Goal: Task Accomplishment & Management: Manage account settings

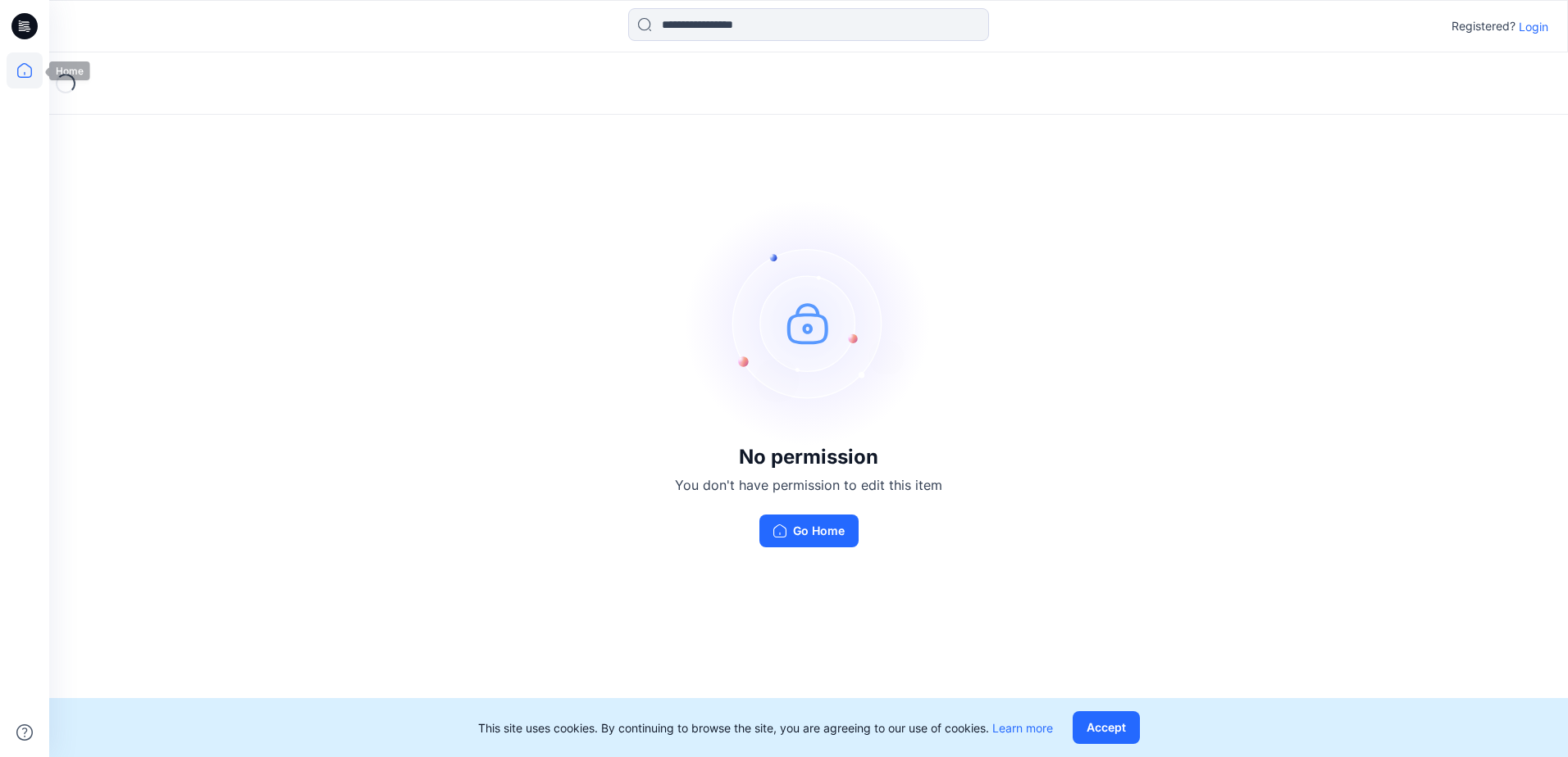
click at [22, 74] on icon at bounding box center [24, 70] width 36 height 36
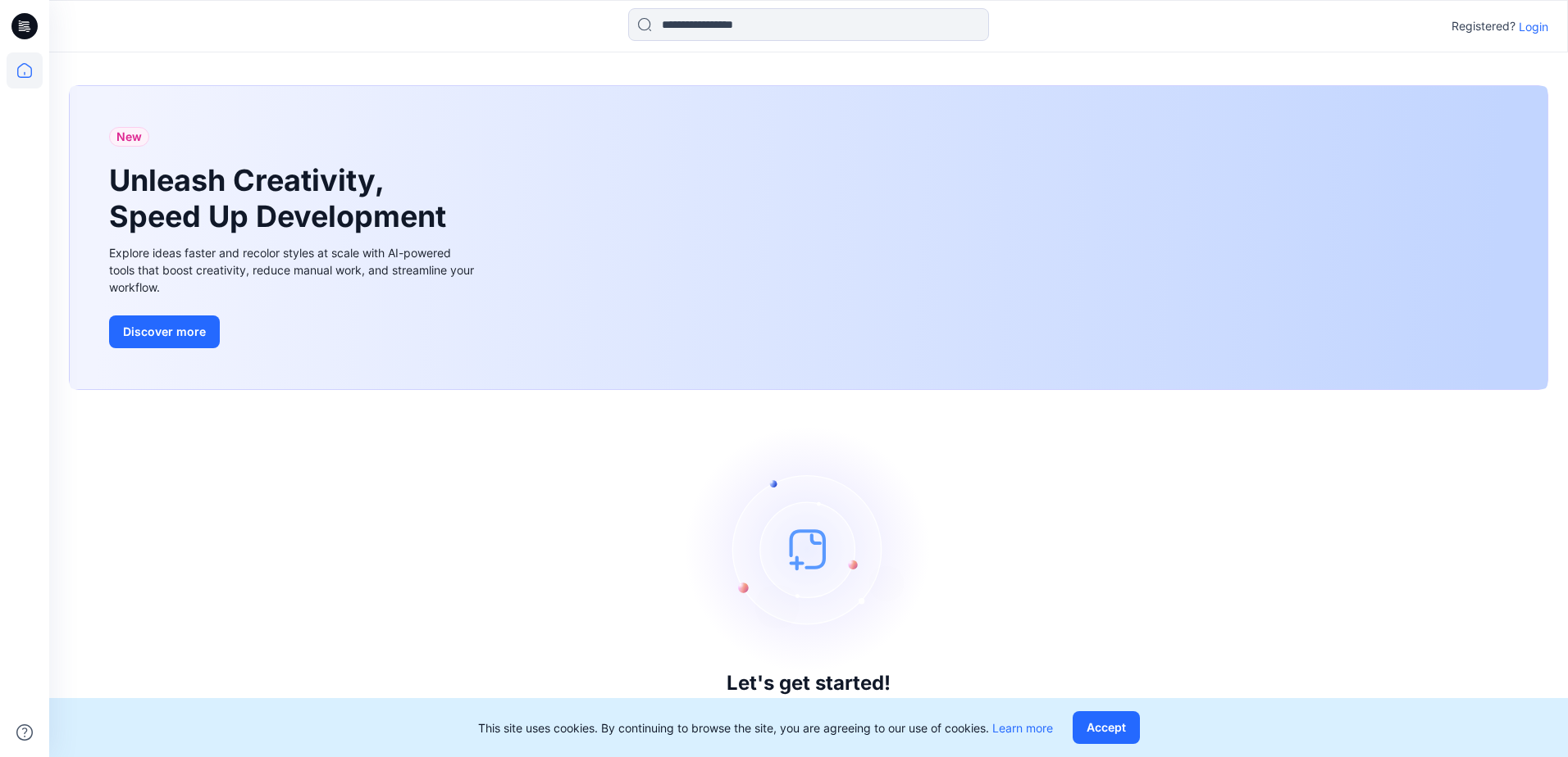
click at [1534, 29] on p "Login" at bounding box center [1533, 27] width 29 height 17
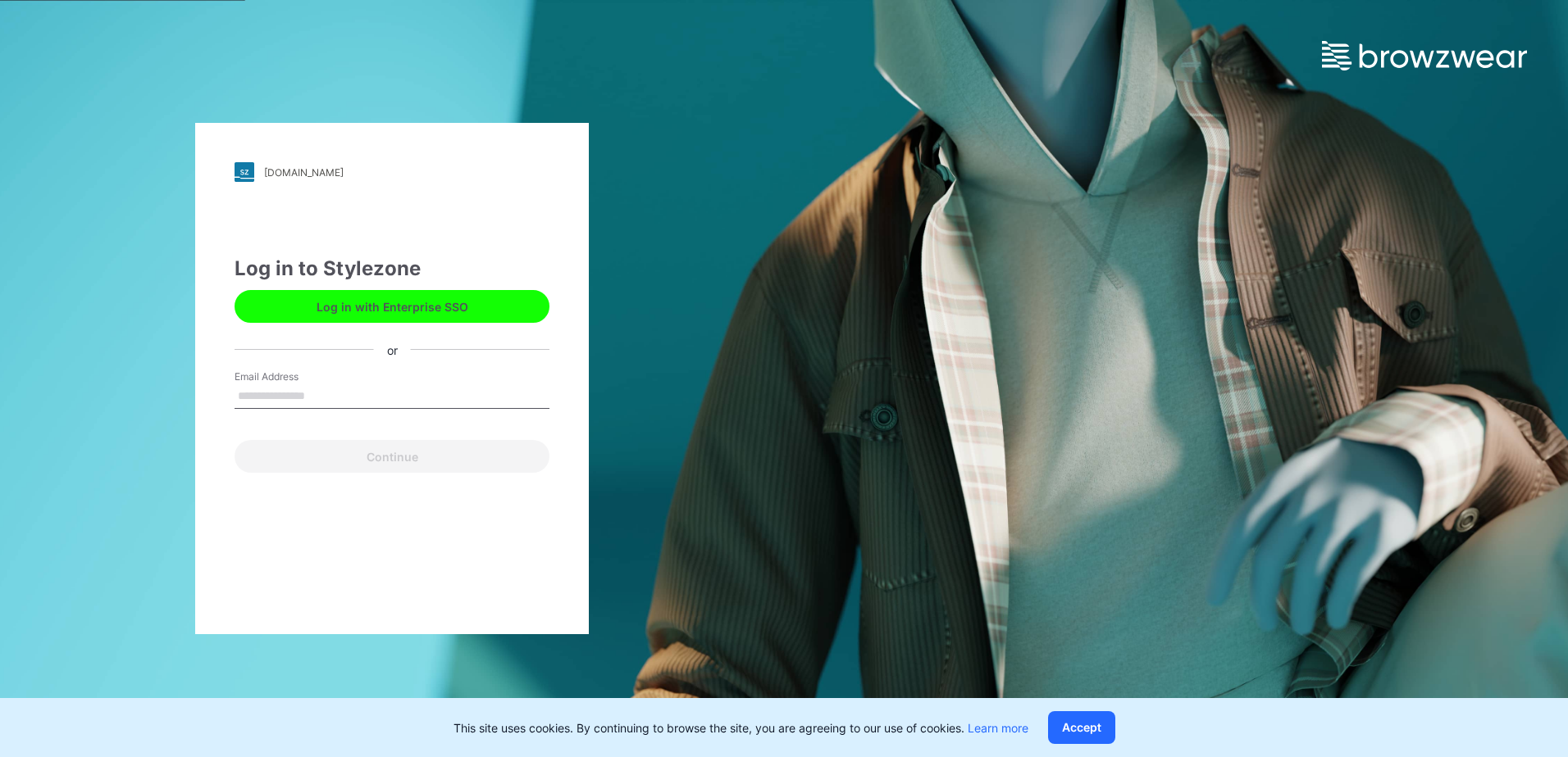
click at [433, 315] on button "Log in with Enterprise SSO" at bounding box center [392, 306] width 315 height 33
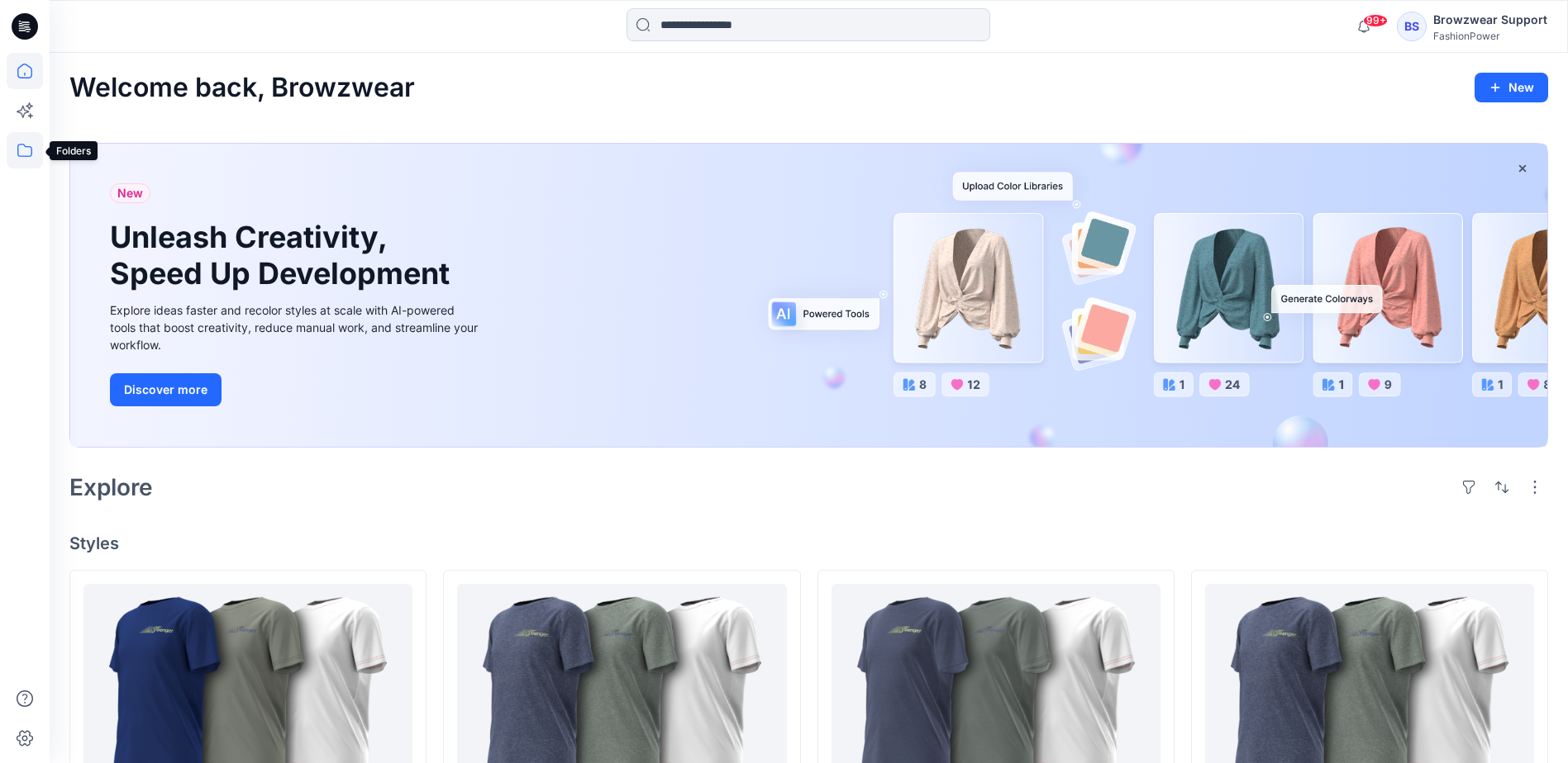
click at [24, 158] on icon at bounding box center [24, 149] width 36 height 36
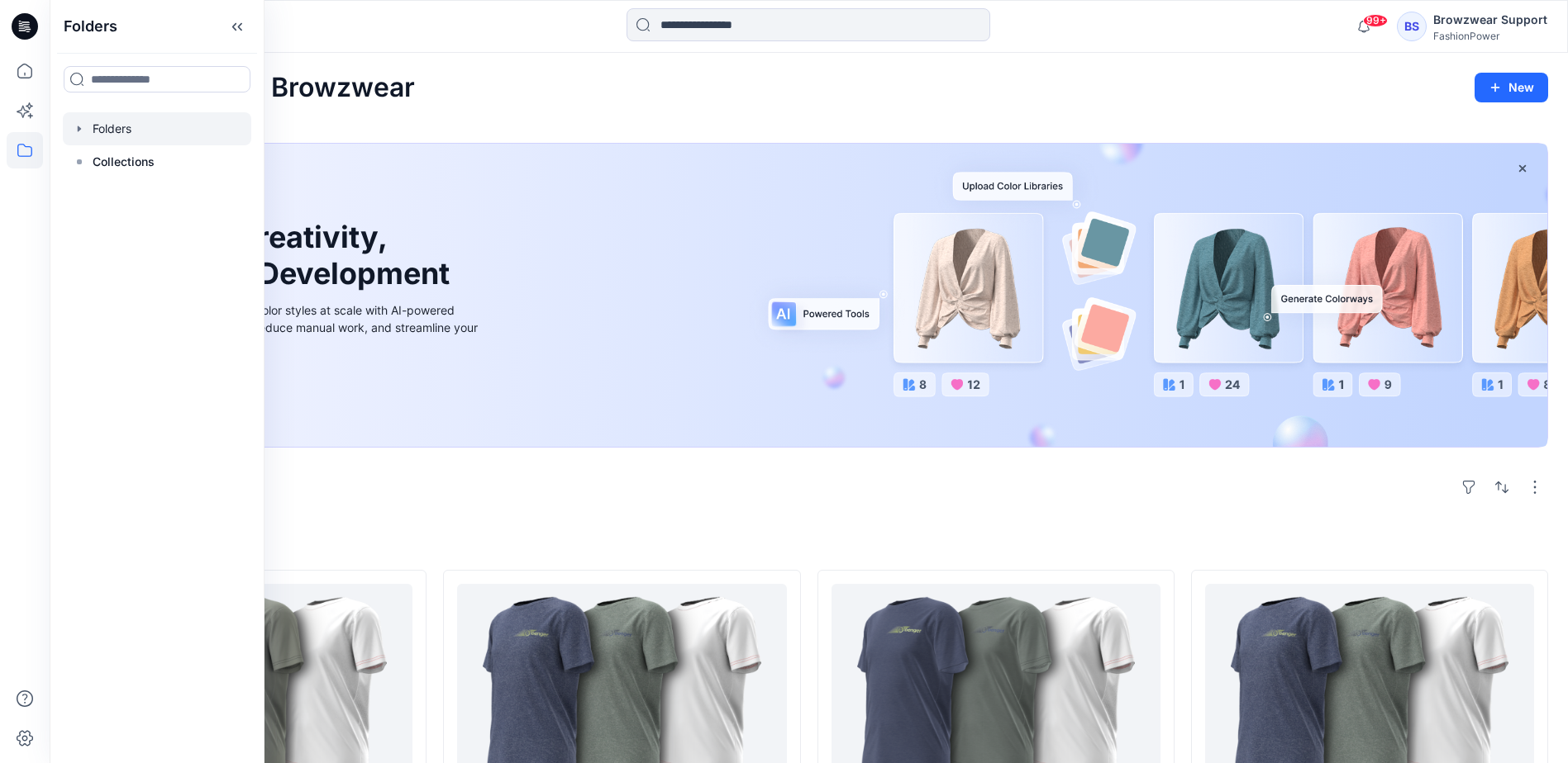
click at [126, 128] on div at bounding box center [156, 129] width 189 height 33
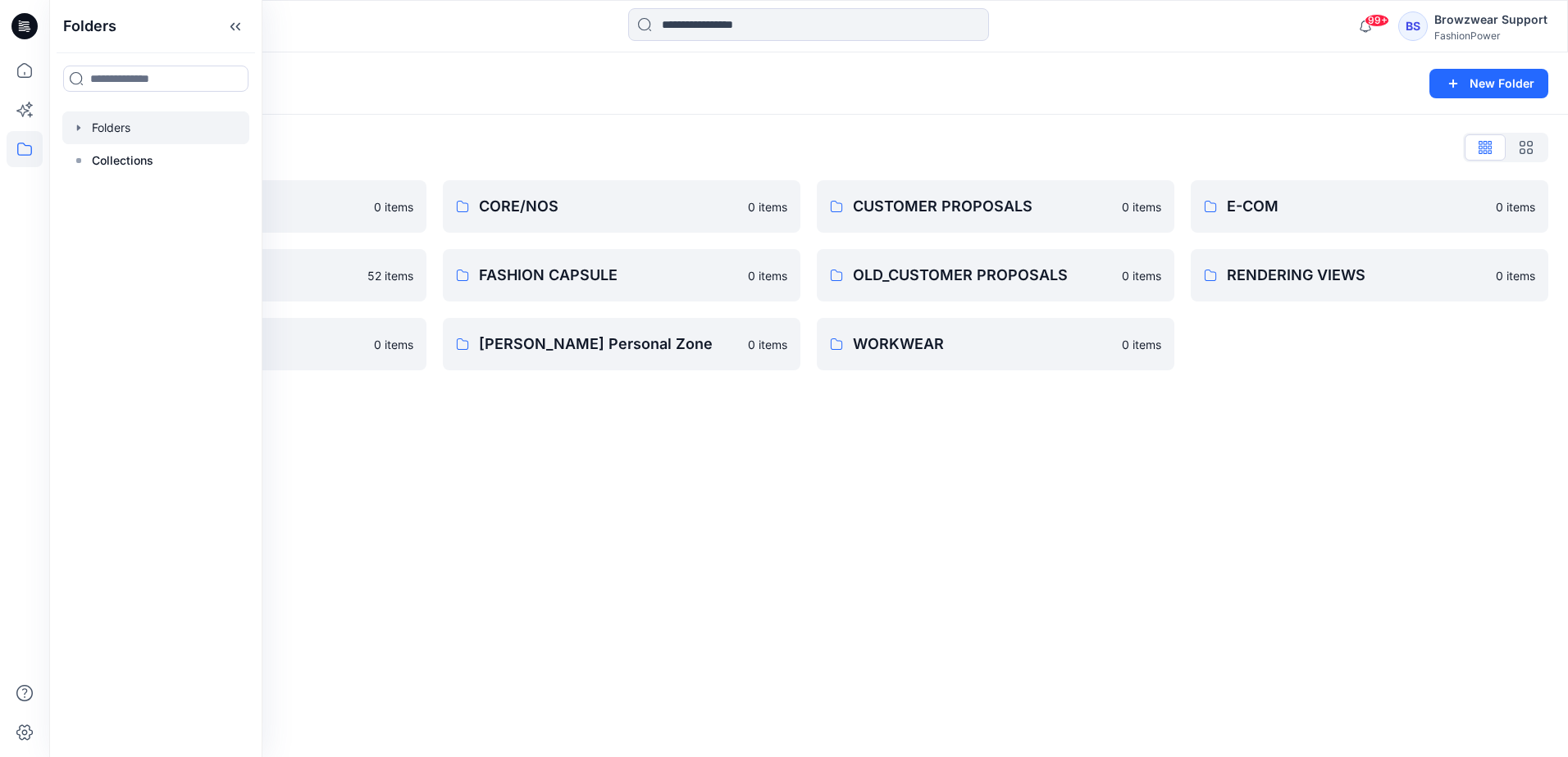
click at [499, 50] on div "99+ Notifications [PERSON_NAME] shared F132 - 20AB - [PERSON_NAME] in A/W26/27 …" at bounding box center [809, 26] width 1519 height 52
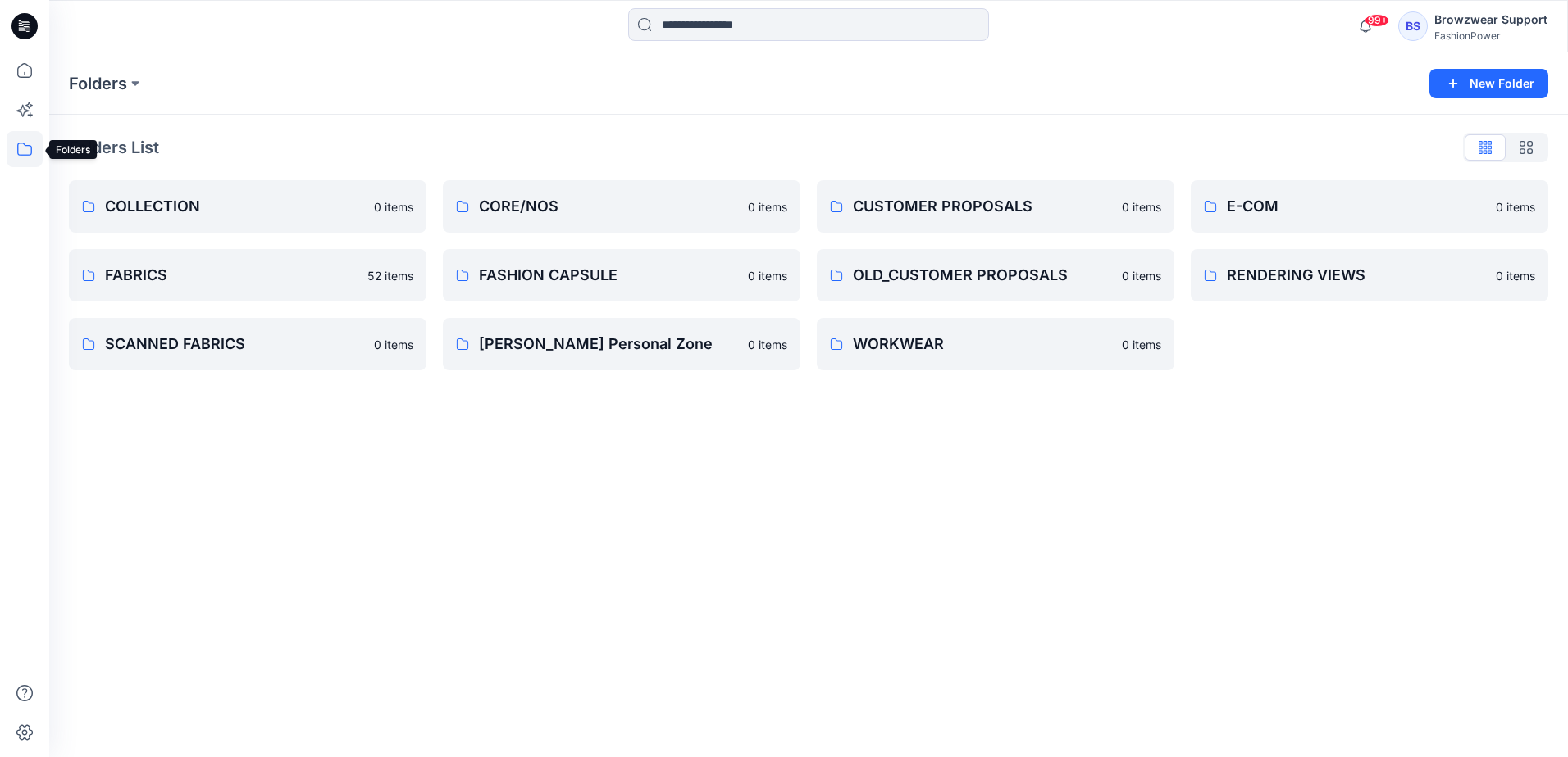
click at [29, 151] on icon at bounding box center [24, 148] width 36 height 36
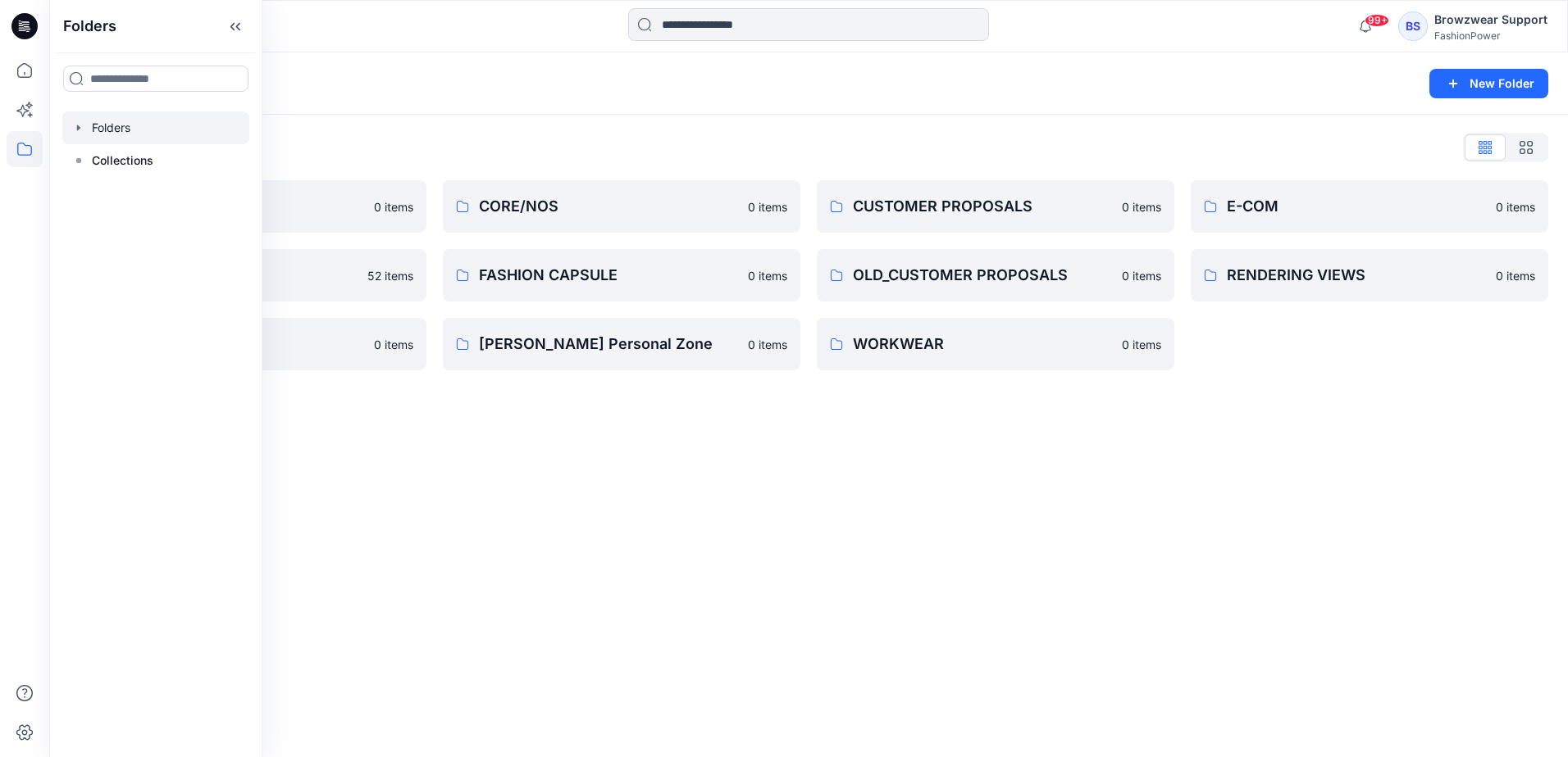
click at [344, 130] on div "Folders List COLLECTION 0 items FABRICS 52 items SCANNED FABRICS 0 items CORE/N…" at bounding box center [809, 252] width 1519 height 275
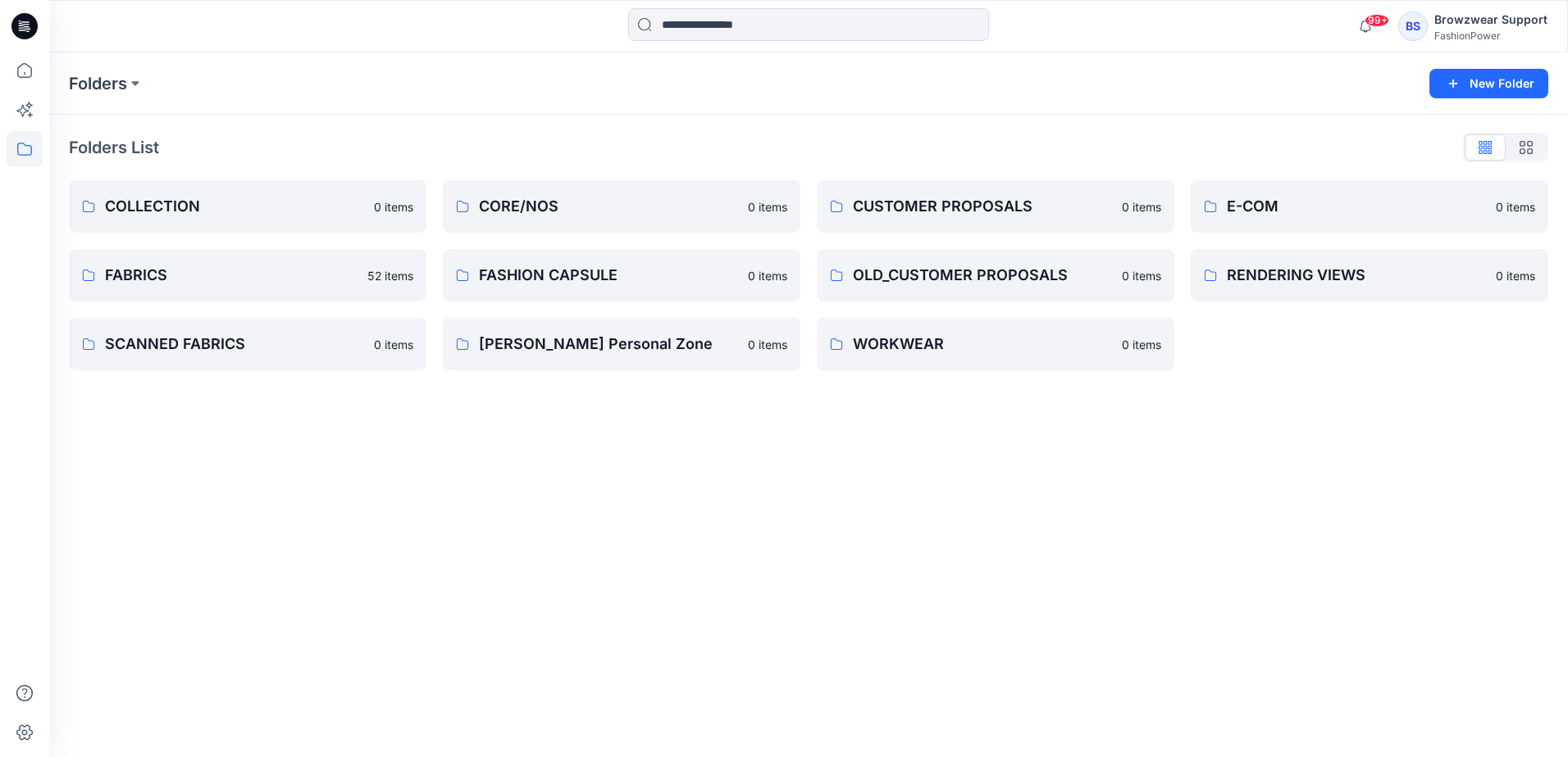
click at [336, 130] on div "Folders List COLLECTION 0 items FABRICS 52 items SCANNED FABRICS 0 items CORE/N…" at bounding box center [809, 252] width 1519 height 275
click at [452, 153] on div "Folders List" at bounding box center [808, 147] width 1479 height 26
click at [132, 82] on button at bounding box center [135, 83] width 16 height 23
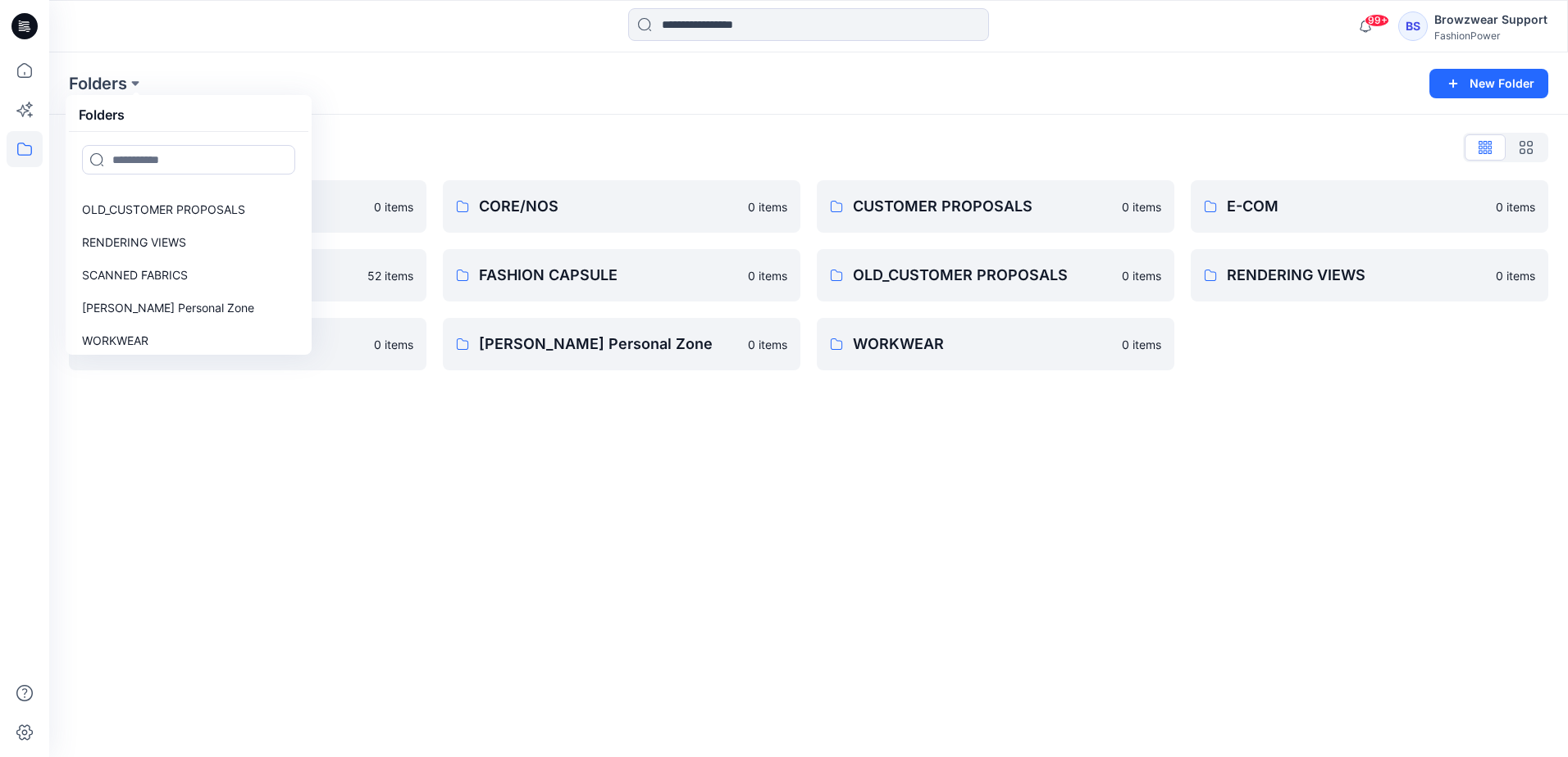
scroll to position [197, 0]
click at [215, 303] on p "[PERSON_NAME] Personal Zone" at bounding box center [169, 299] width 173 height 19
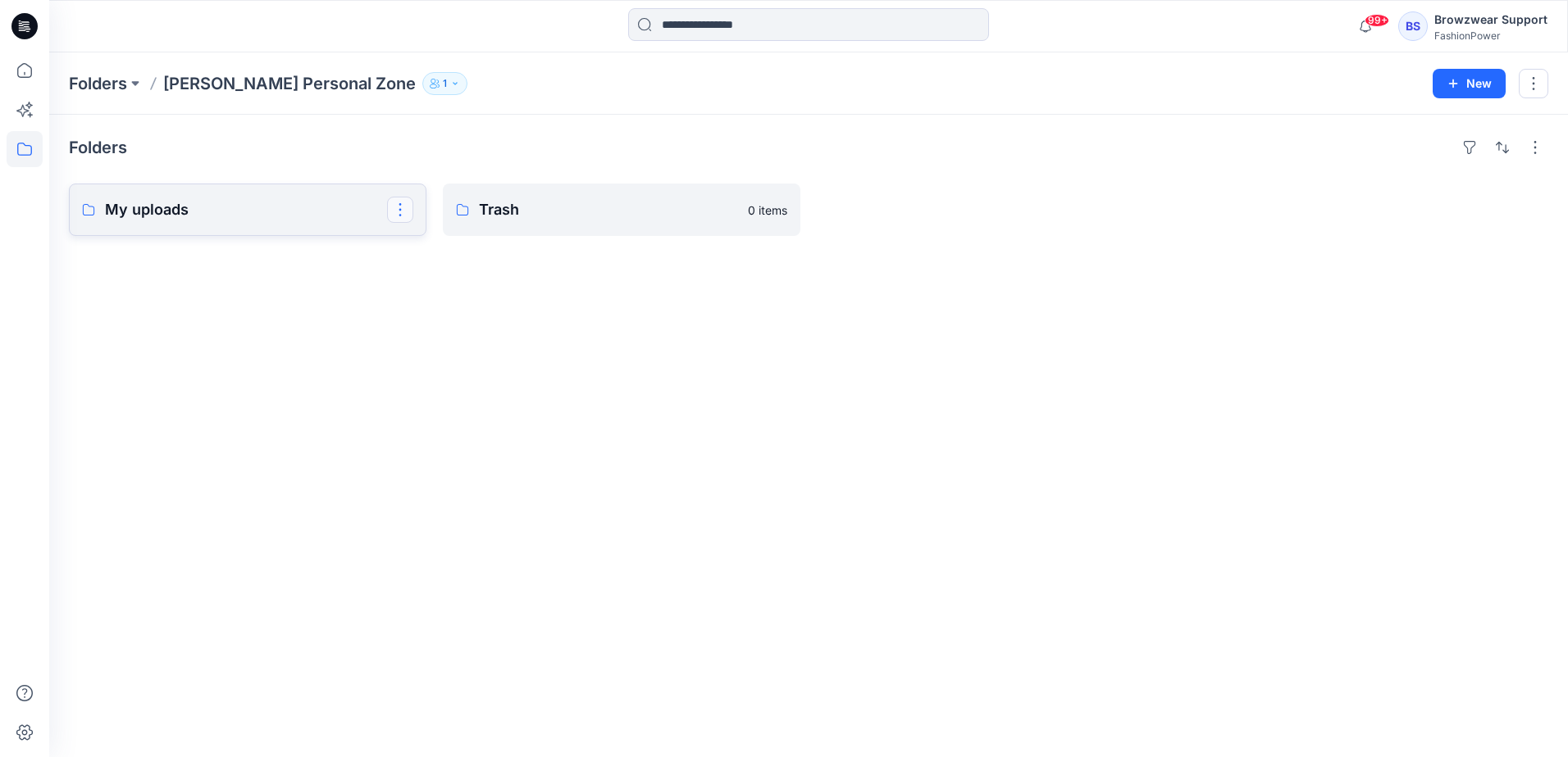
click at [400, 213] on button "button" at bounding box center [400, 209] width 26 height 26
click at [457, 315] on p "[PERSON_NAME]" at bounding box center [466, 316] width 93 height 17
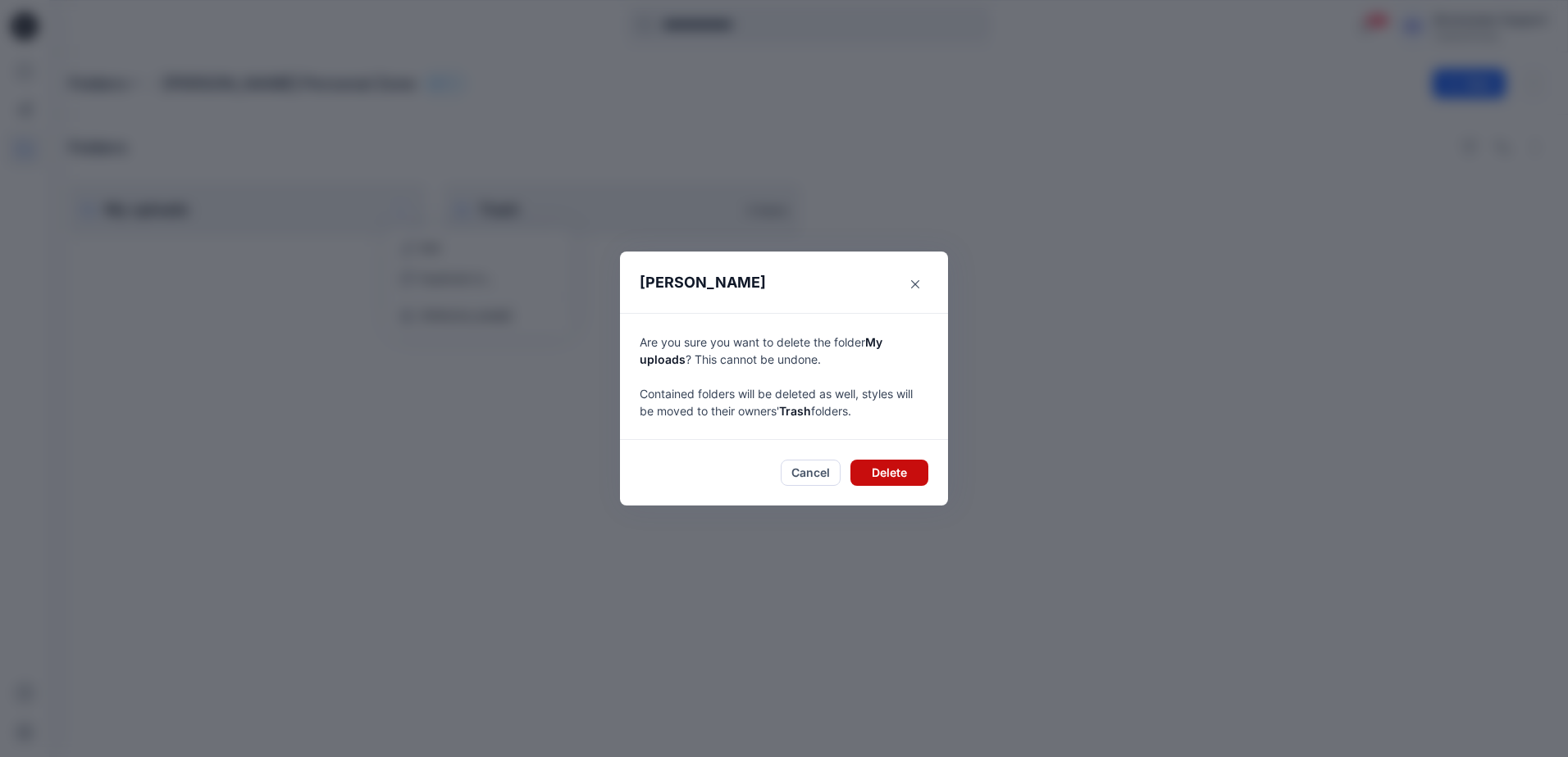
click at [897, 475] on button "Delete" at bounding box center [889, 472] width 78 height 26
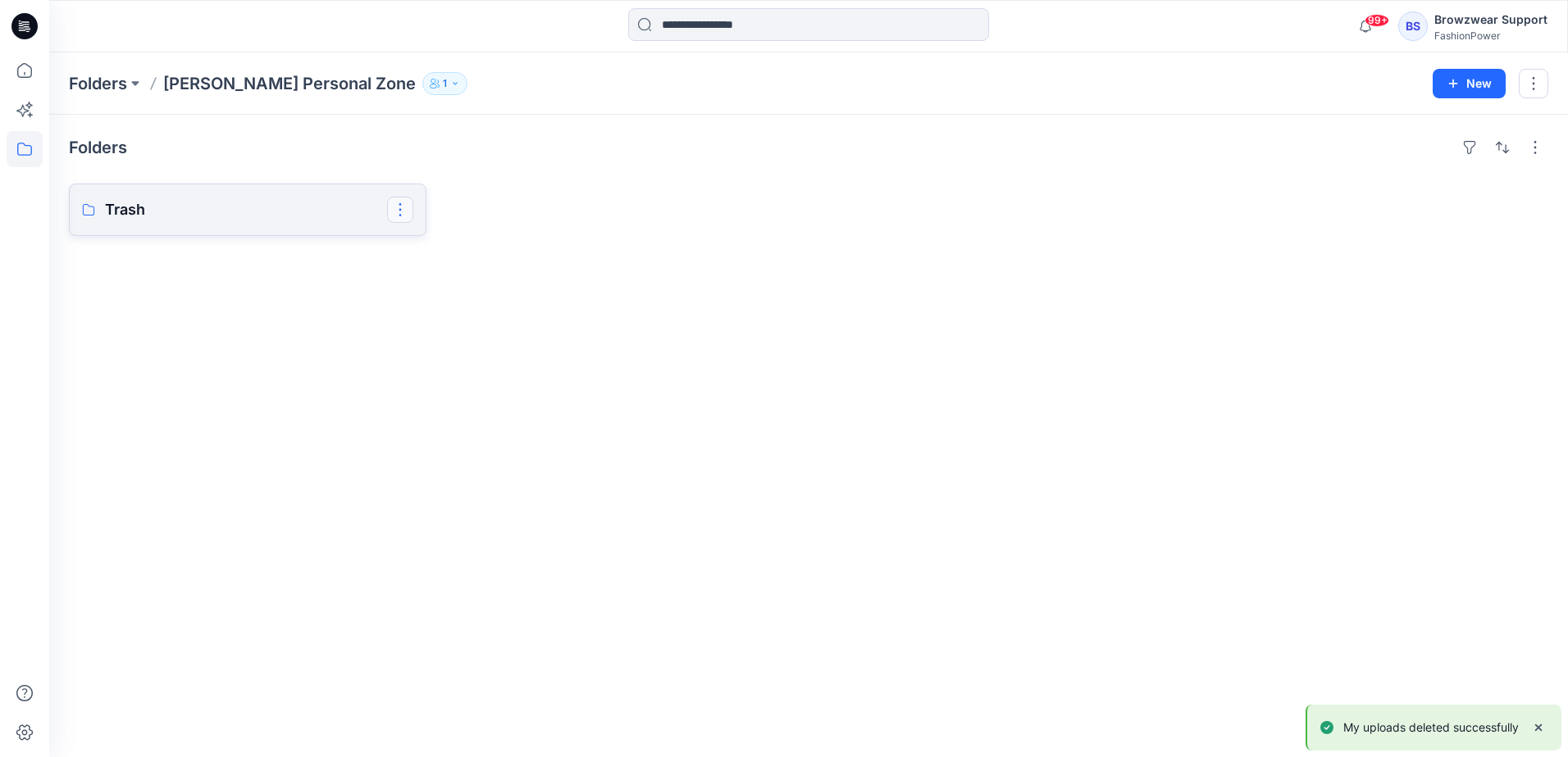
click at [394, 208] on button "button" at bounding box center [400, 209] width 26 height 26
click at [447, 320] on p "[PERSON_NAME]" at bounding box center [466, 316] width 93 height 17
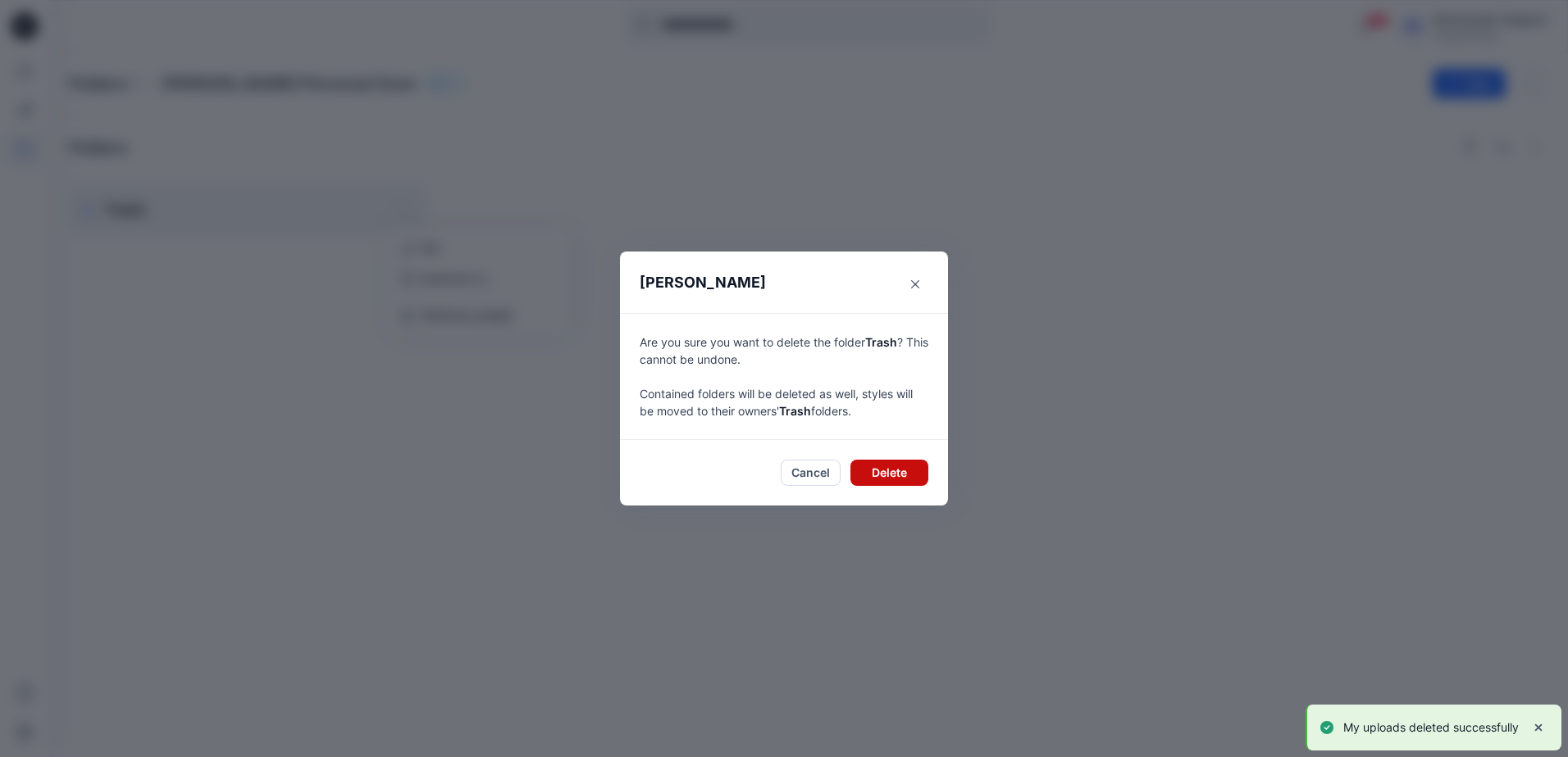
click at [900, 475] on button "Delete" at bounding box center [889, 472] width 78 height 26
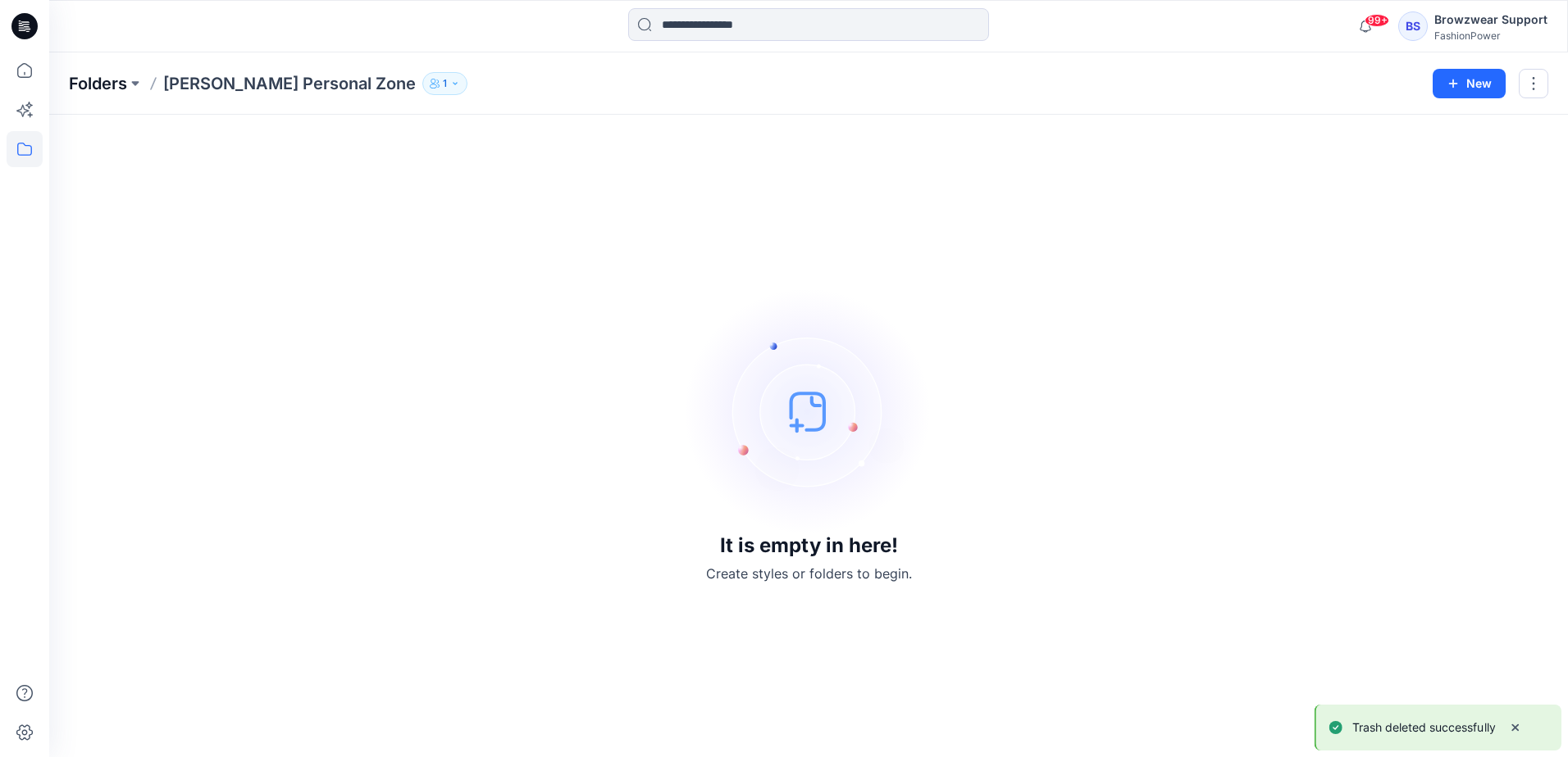
click at [102, 85] on p "Folders" at bounding box center [98, 83] width 58 height 23
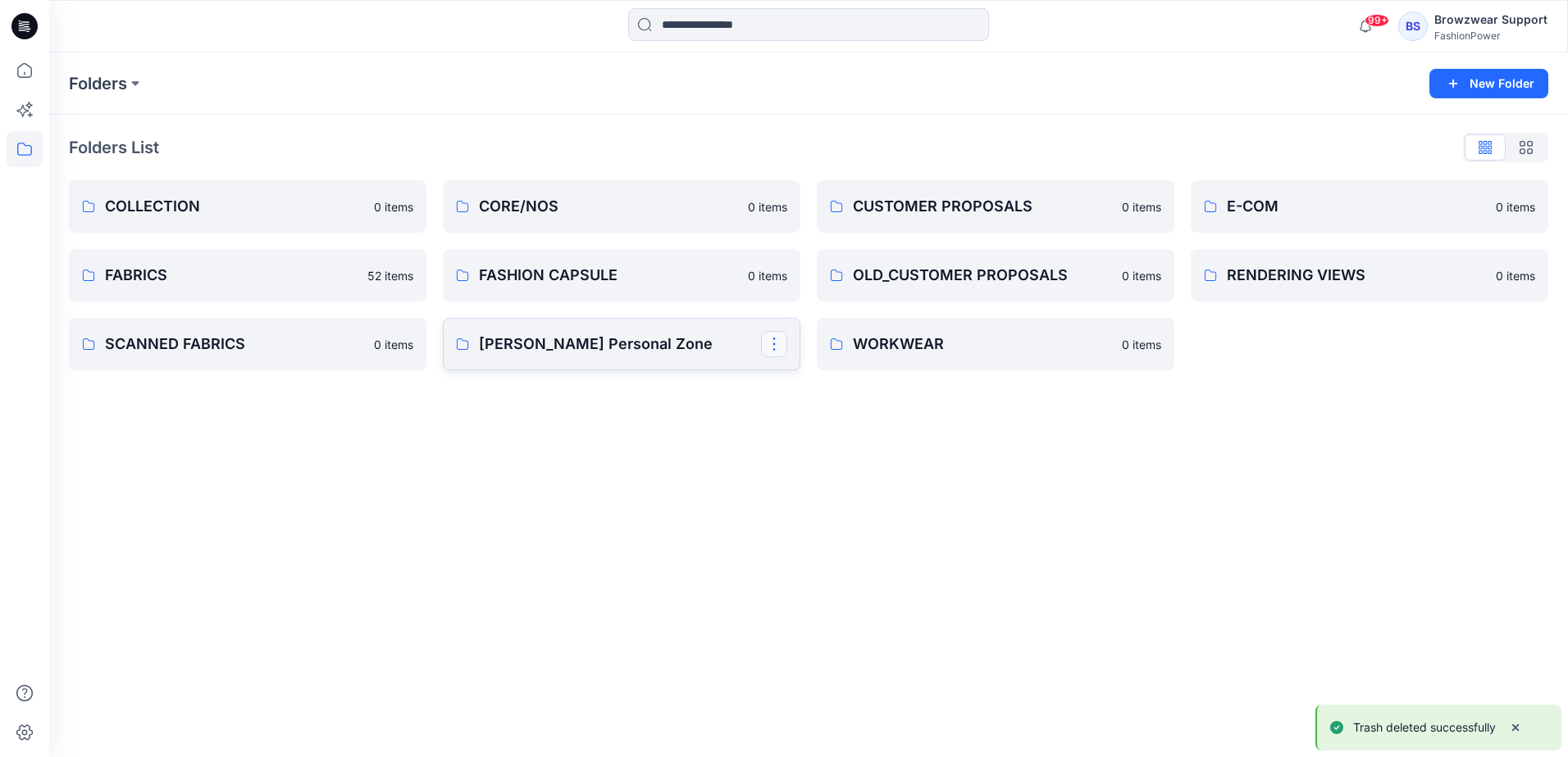
click at [784, 348] on button "button" at bounding box center [774, 344] width 26 height 26
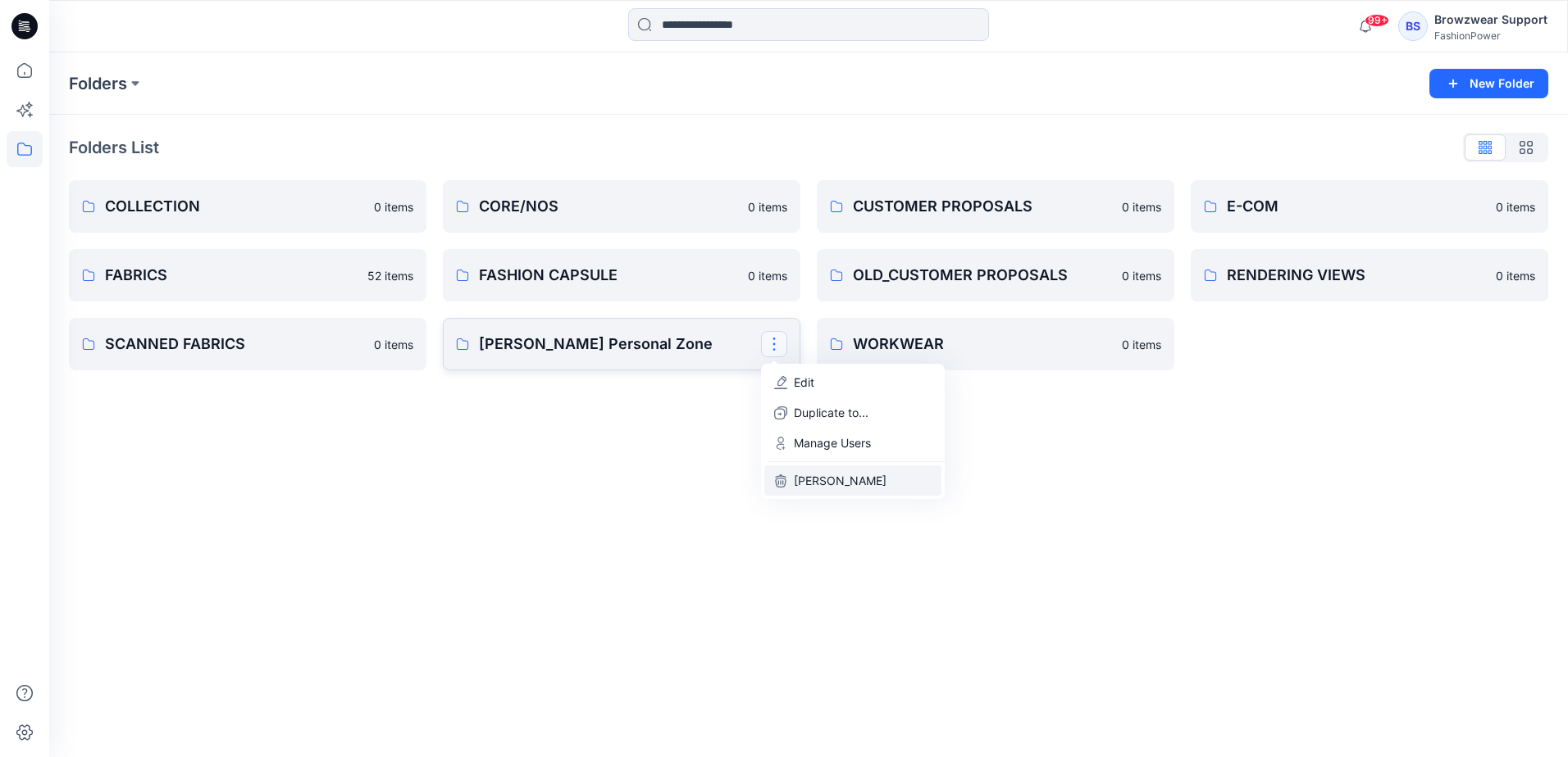
click at [809, 484] on p "[PERSON_NAME]" at bounding box center [841, 481] width 93 height 17
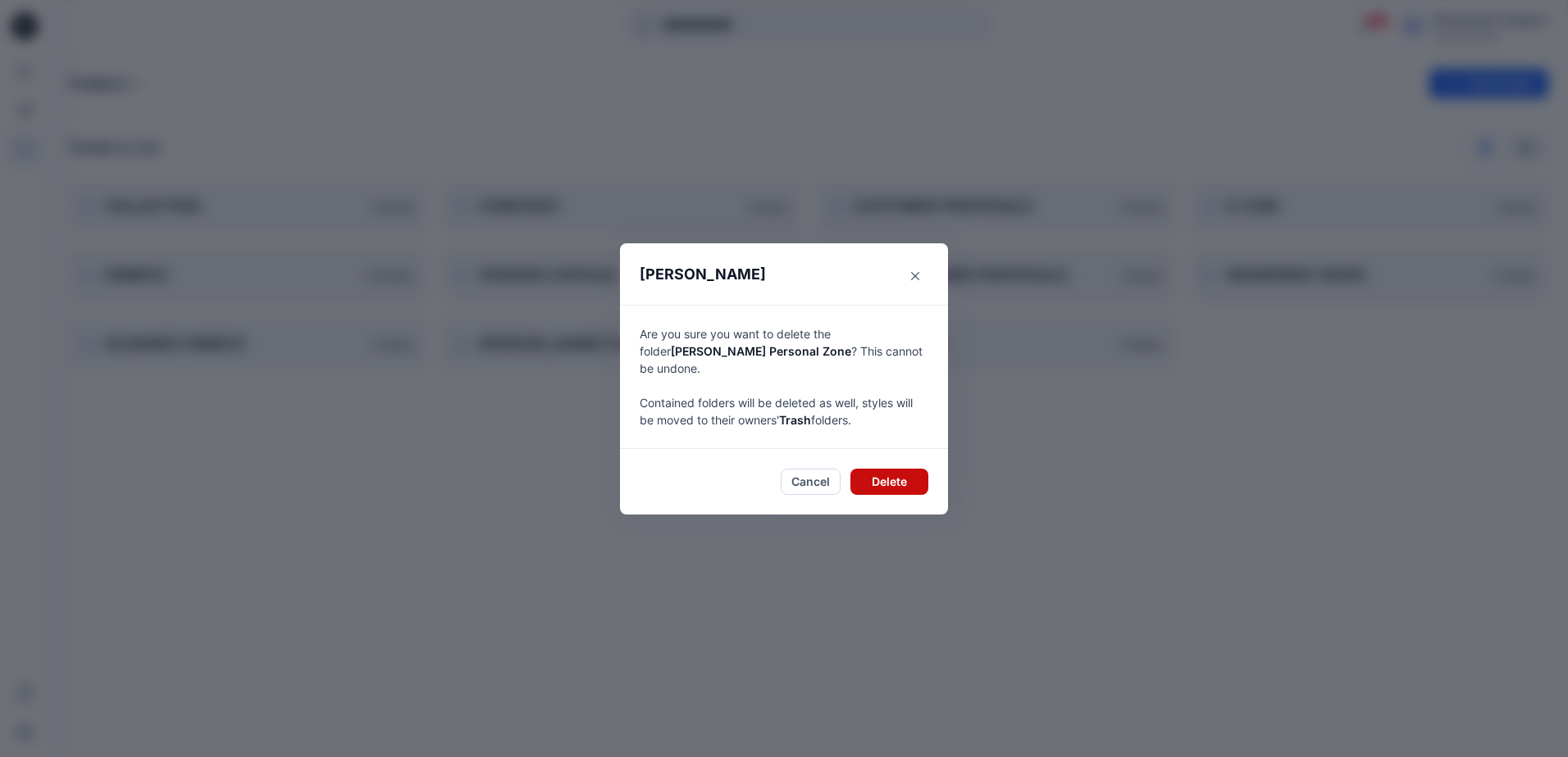
click at [888, 470] on button "Delete" at bounding box center [889, 482] width 78 height 26
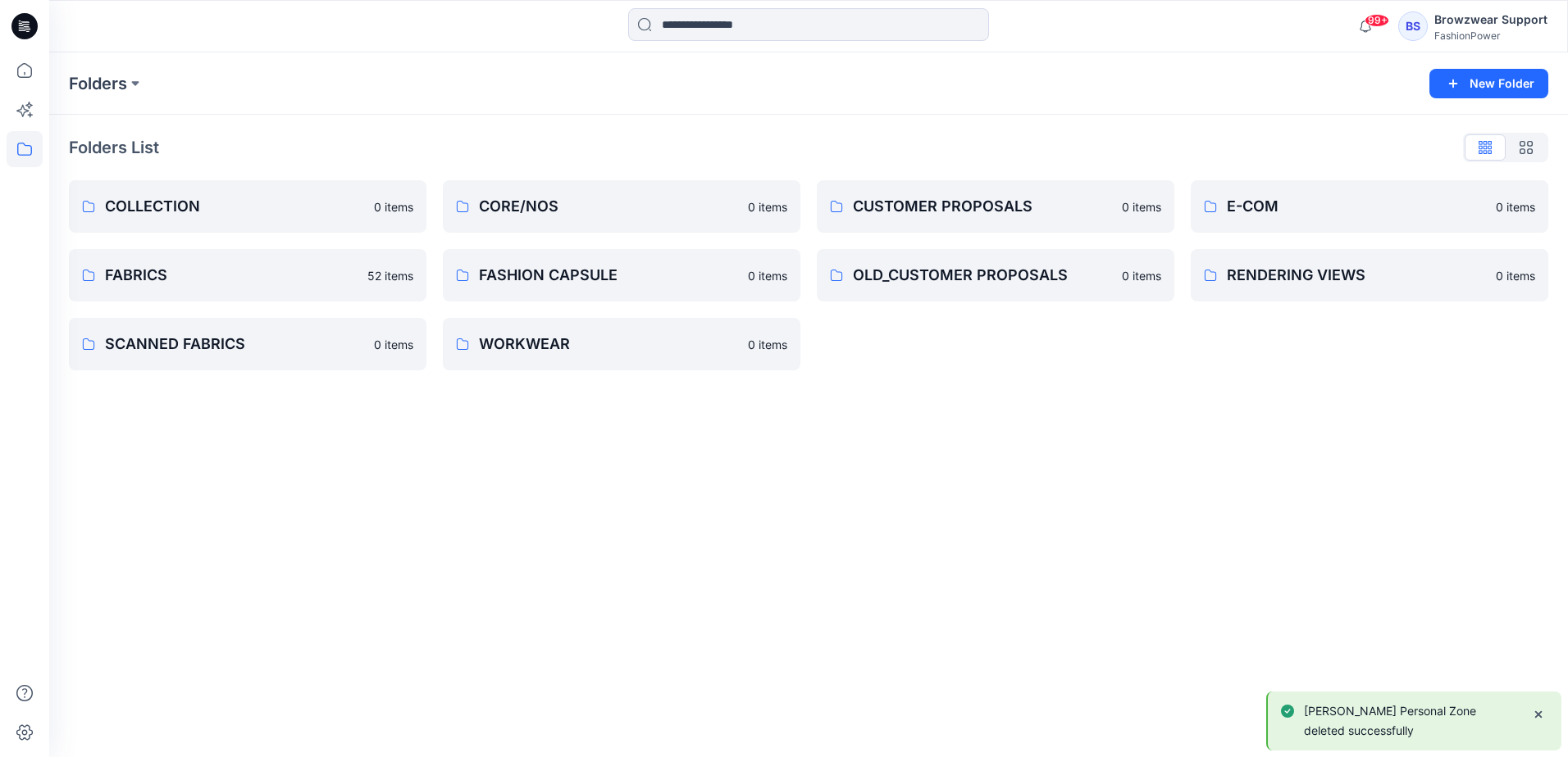
click at [1447, 23] on div "Browzwear Support" at bounding box center [1490, 19] width 113 height 19
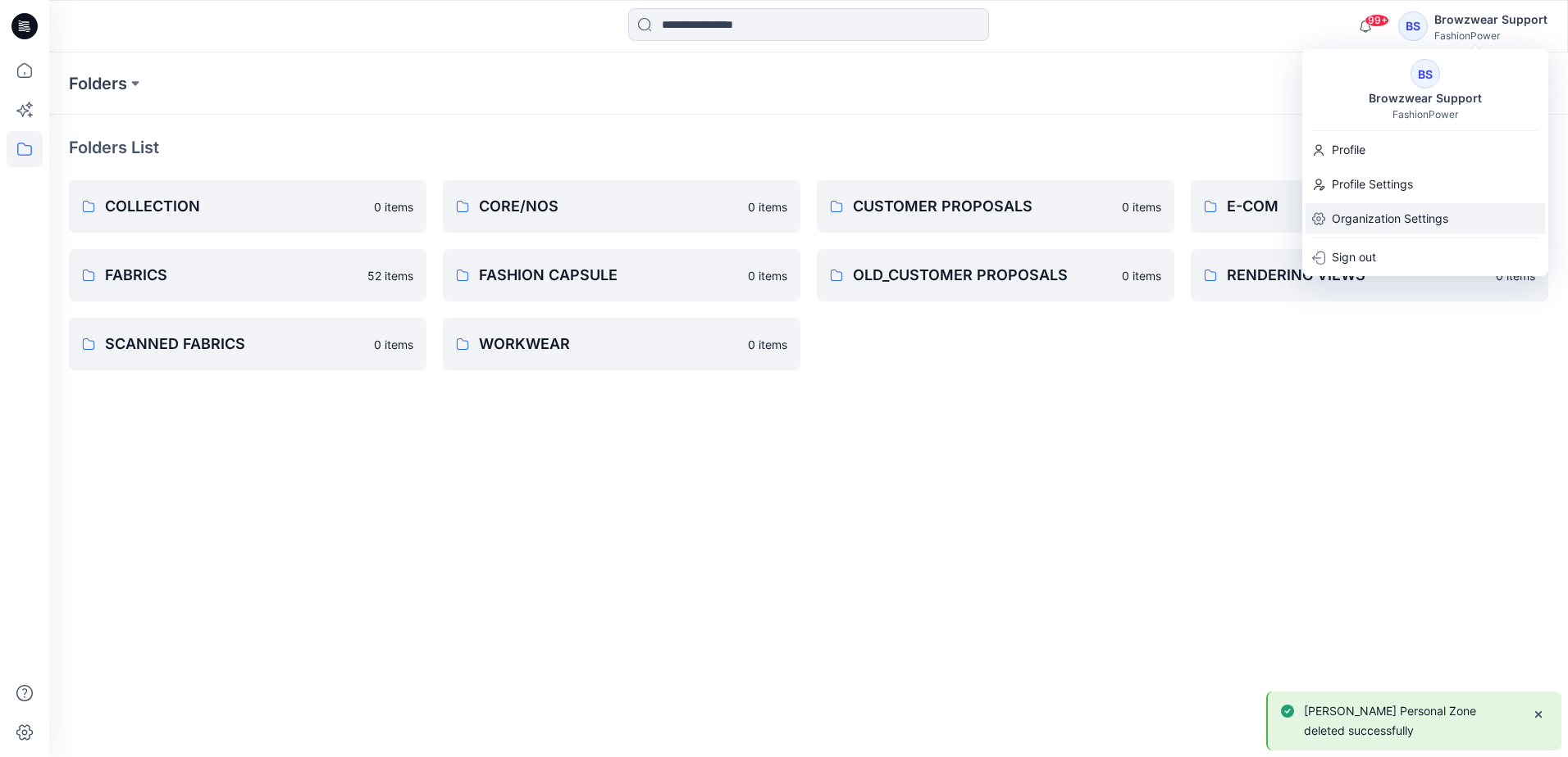
click at [1376, 216] on p "Organization Settings" at bounding box center [1390, 219] width 116 height 31
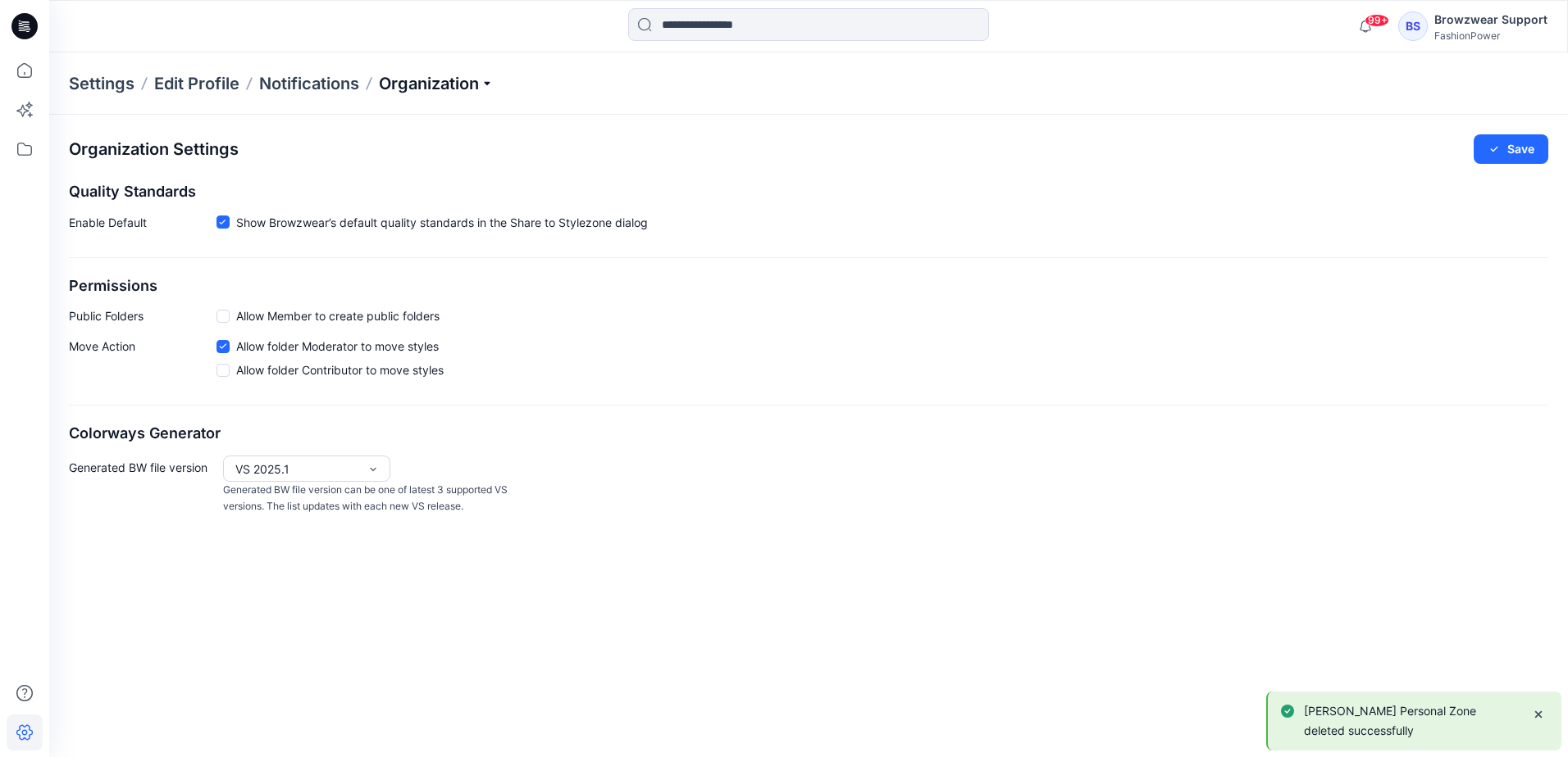
click at [494, 79] on p "Organization" at bounding box center [436, 83] width 114 height 23
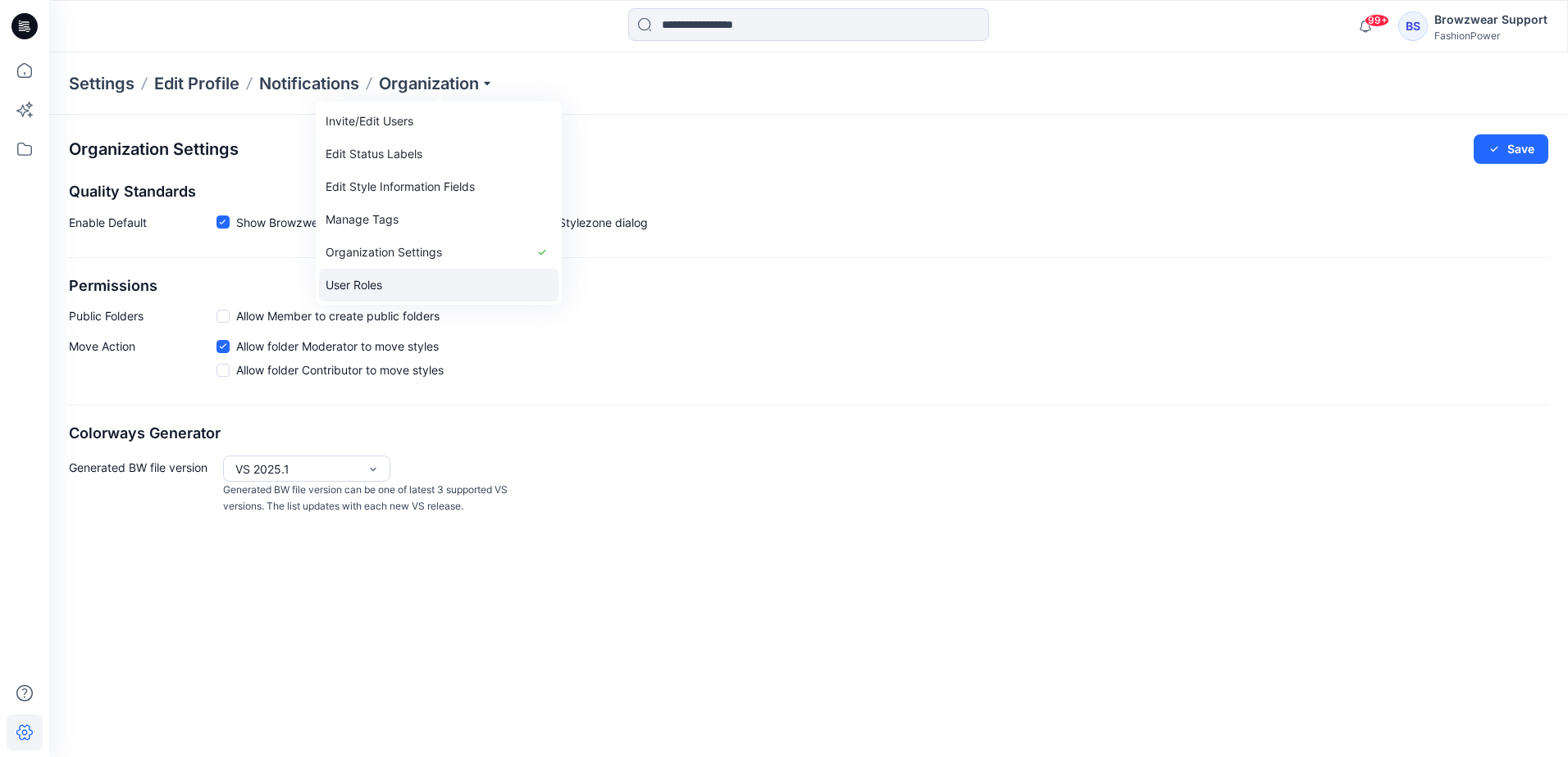
click at [384, 284] on link "User Roles" at bounding box center [438, 285] width 240 height 33
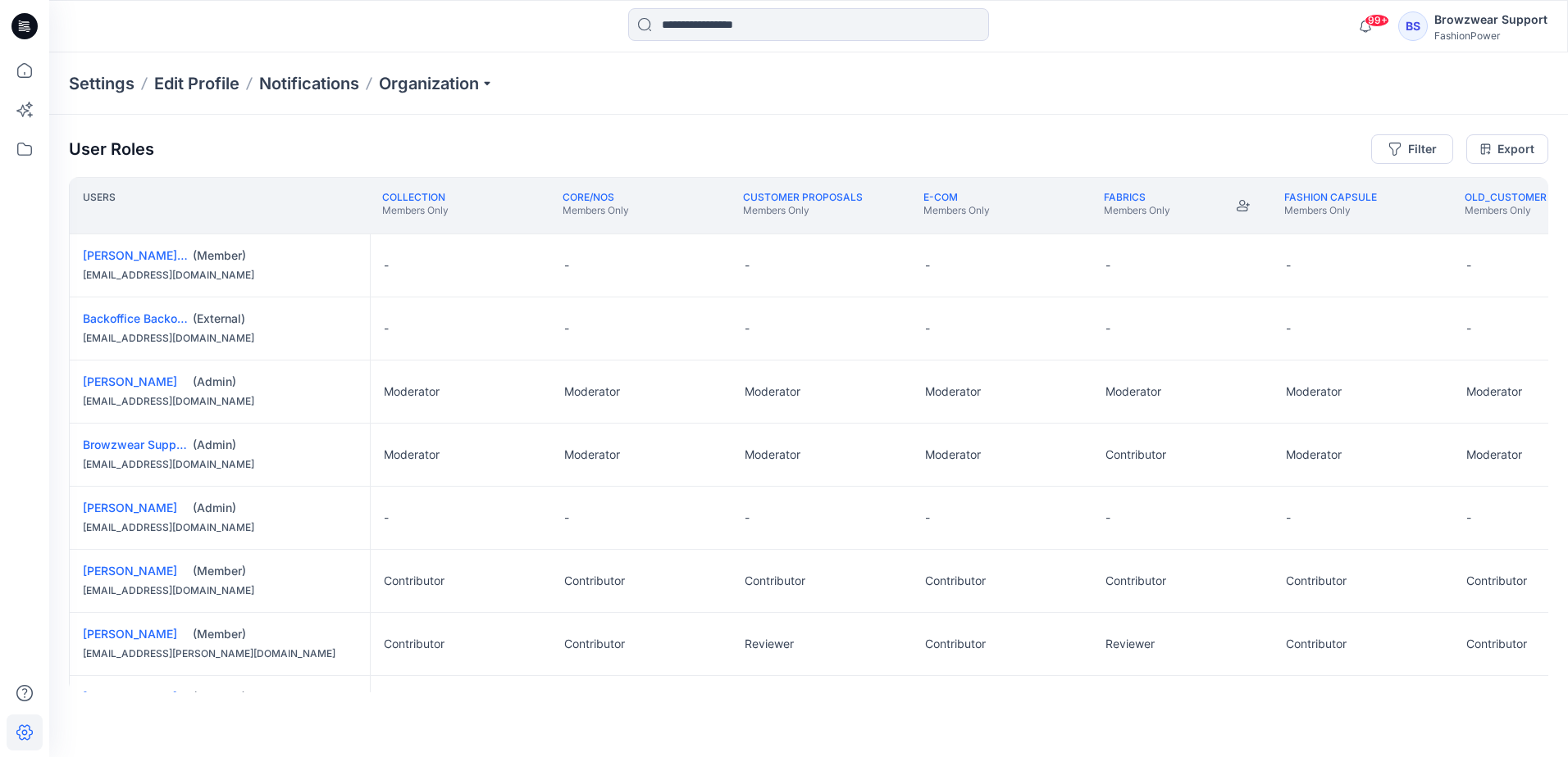
click at [720, 103] on div "Settings Edit Profile Notifications Organization" at bounding box center [809, 83] width 1519 height 62
click at [24, 149] on icon at bounding box center [24, 148] width 36 height 36
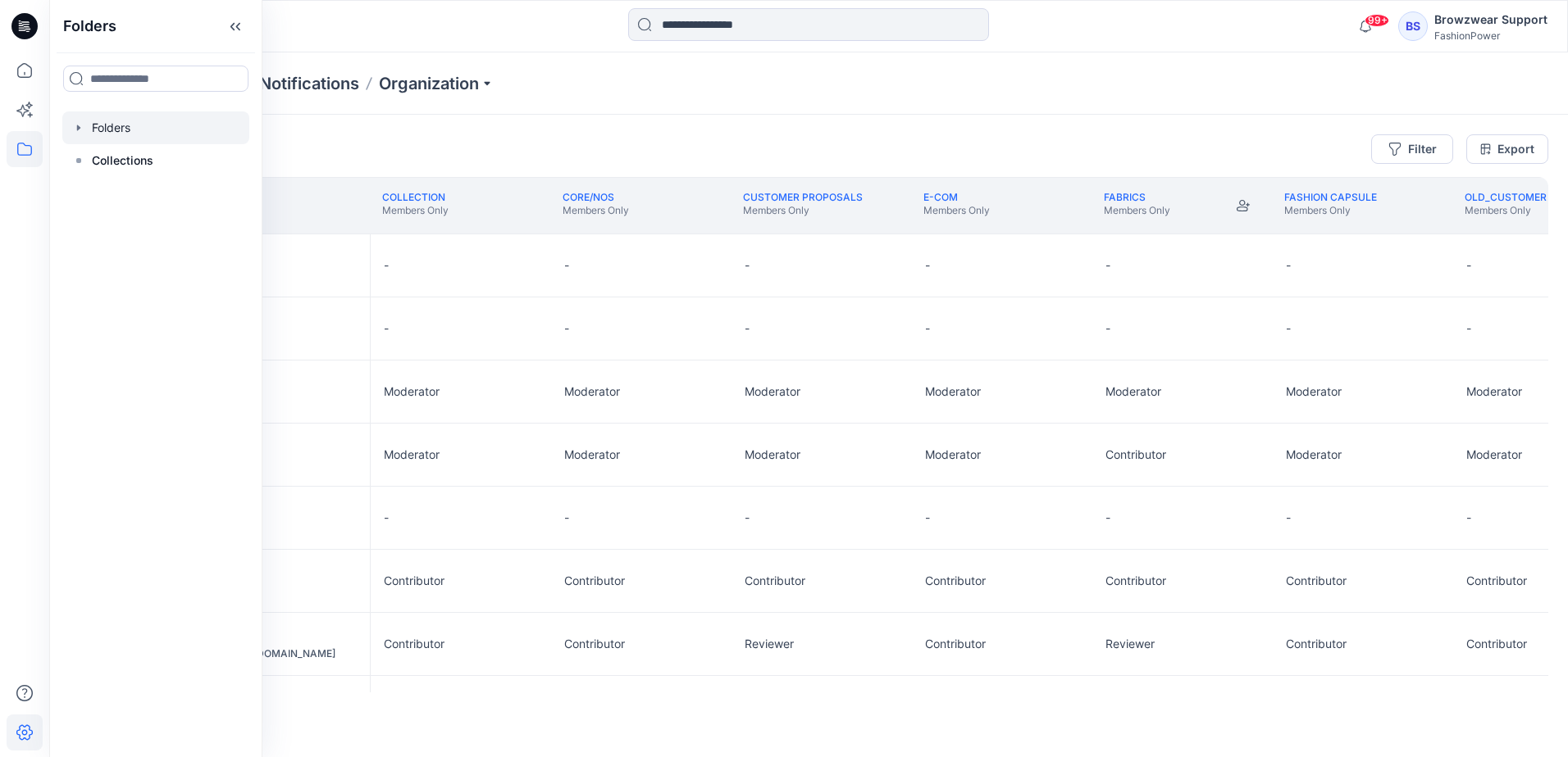
click at [100, 130] on div at bounding box center [155, 128] width 187 height 33
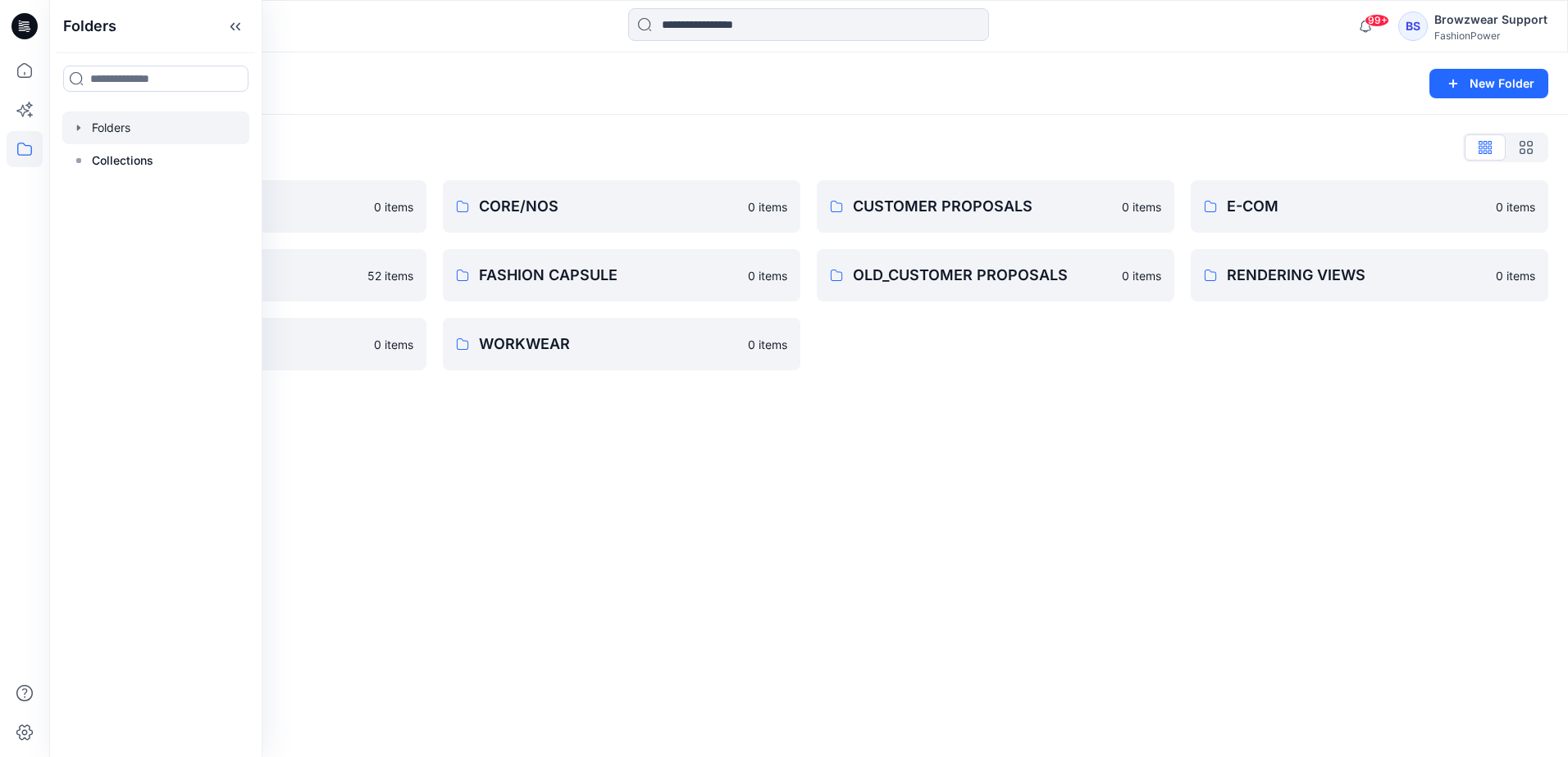
click at [662, 100] on div "Folders New Folder" at bounding box center [809, 83] width 1519 height 62
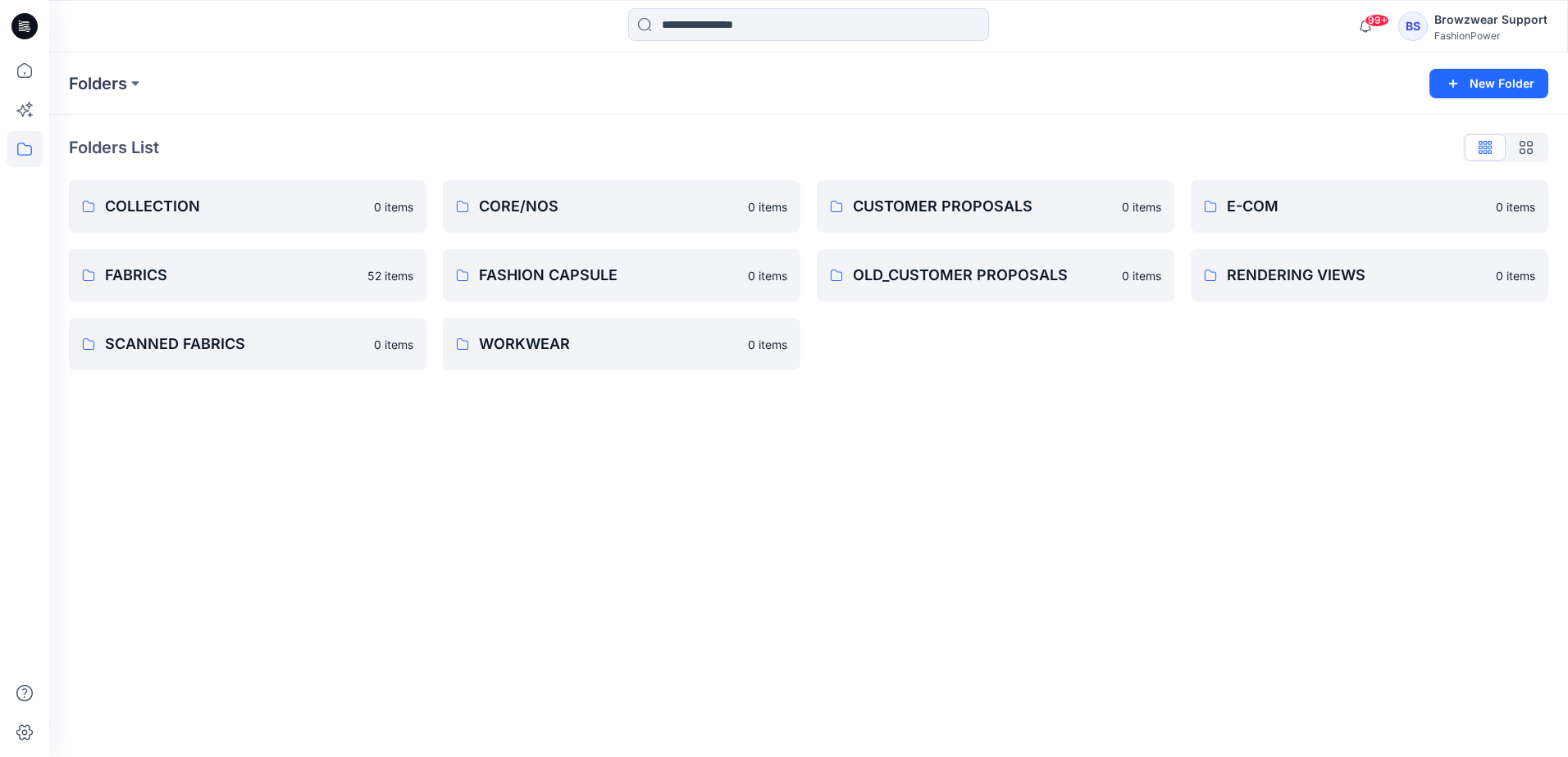
click at [532, 114] on div "Folders List COLLECTION 0 items FABRICS 52 items SCANNED FABRICS 0 items CORE/N…" at bounding box center [809, 252] width 1519 height 275
click at [300, 98] on div "Folders New Folder" at bounding box center [809, 83] width 1519 height 62
click at [346, 84] on div "Folders" at bounding box center [745, 83] width 1352 height 23
